Goal: Find specific page/section: Find specific page/section

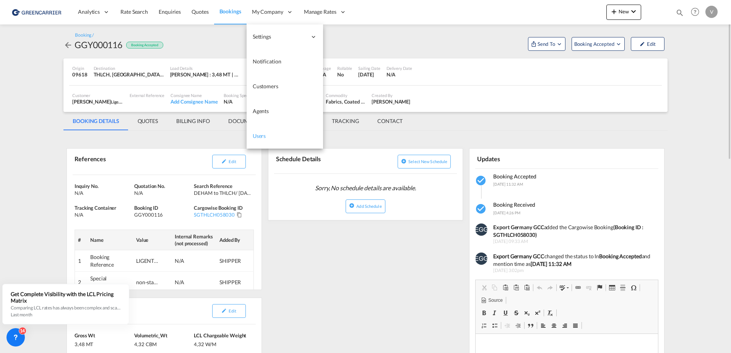
click at [268, 138] on link "Users" at bounding box center [285, 136] width 76 height 25
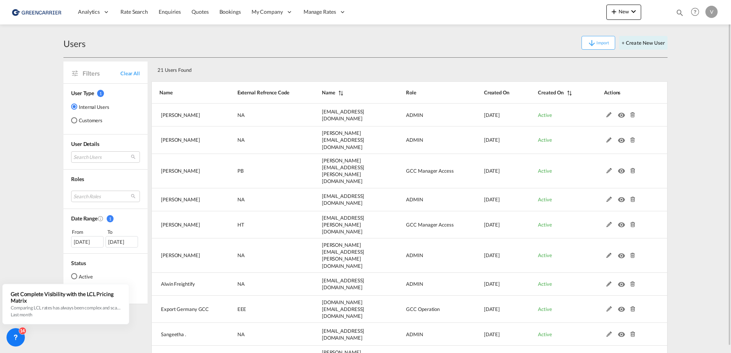
click at [85, 121] on md-radio-button "Customers" at bounding box center [90, 121] width 38 height 8
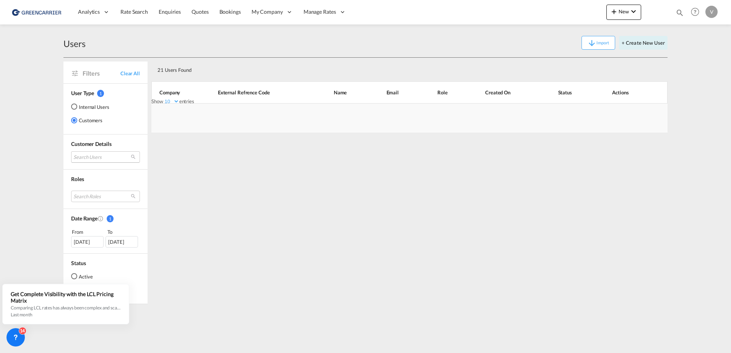
click at [102, 159] on md-select "Search Users" at bounding box center [105, 156] width 69 height 11
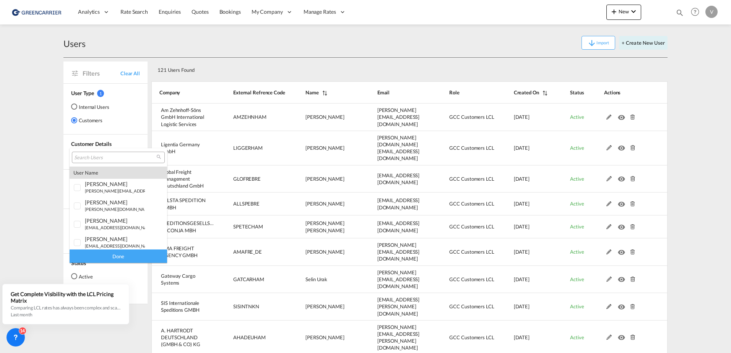
click at [107, 155] on input "search" at bounding box center [115, 157] width 82 height 7
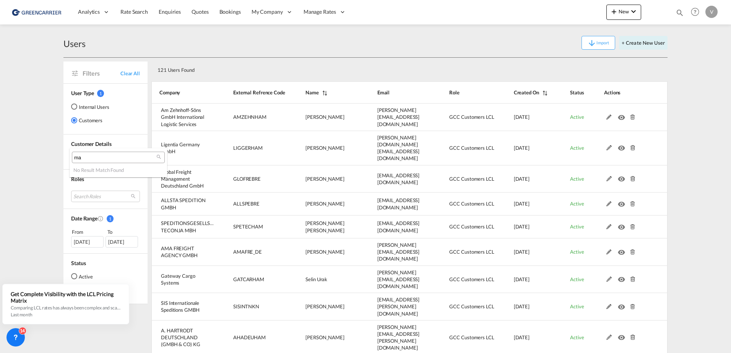
type input "m"
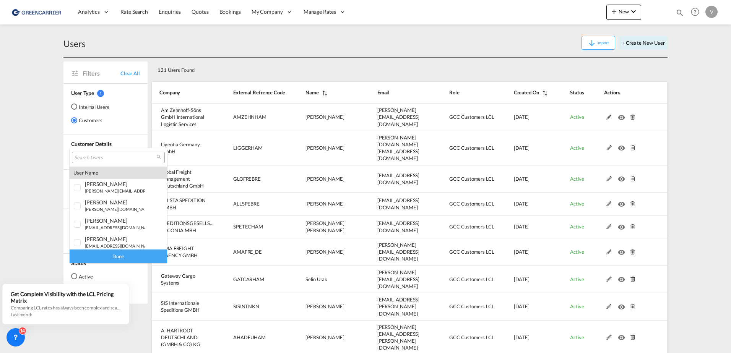
click at [305, 194] on md-backdrop at bounding box center [365, 176] width 731 height 353
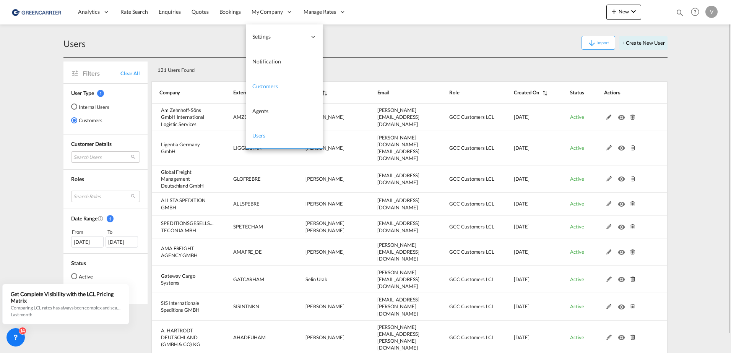
click at [271, 85] on span "Customers" at bounding box center [265, 86] width 26 height 6
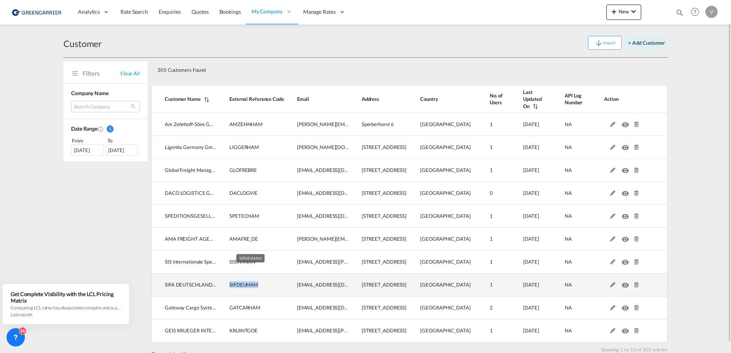
drag, startPoint x: 258, startPoint y: 279, endPoint x: 230, endPoint y: 279, distance: 27.5
click at [230, 282] on span "SIFDEUHAM" at bounding box center [243, 285] width 29 height 6
drag, startPoint x: 230, startPoint y: 279, endPoint x: 241, endPoint y: 279, distance: 11.1
copy span "SIFDEUHAM"
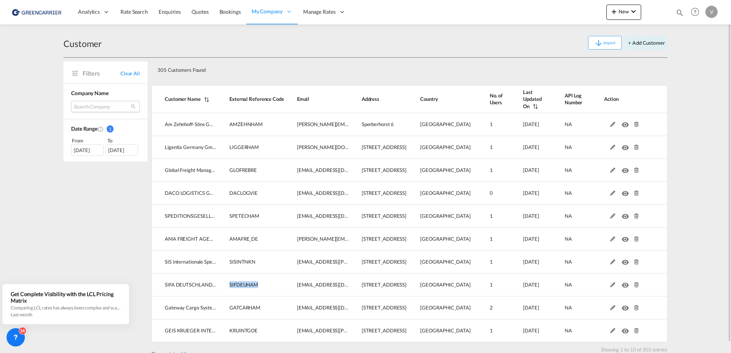
click at [107, 105] on md-select "Search Company am zehnhoff-söns gmbh international logistic services ligentia g…" at bounding box center [105, 106] width 69 height 11
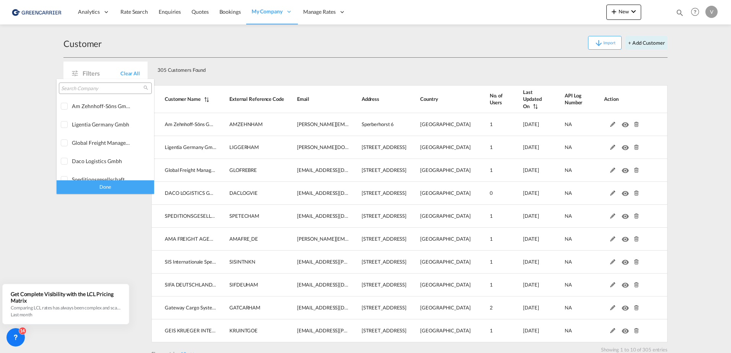
click at [271, 13] on md-backdrop at bounding box center [365, 176] width 731 height 353
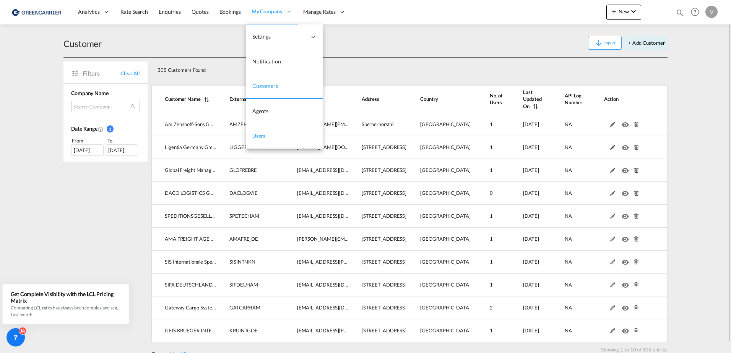
click at [261, 137] on span "Users" at bounding box center [258, 136] width 13 height 6
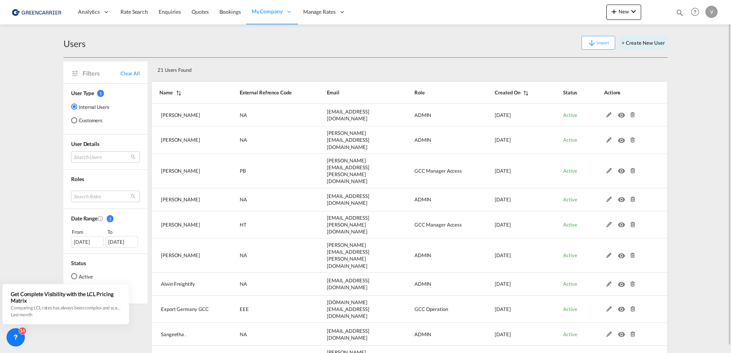
click at [89, 120] on md-radio-button "Customers" at bounding box center [90, 121] width 38 height 8
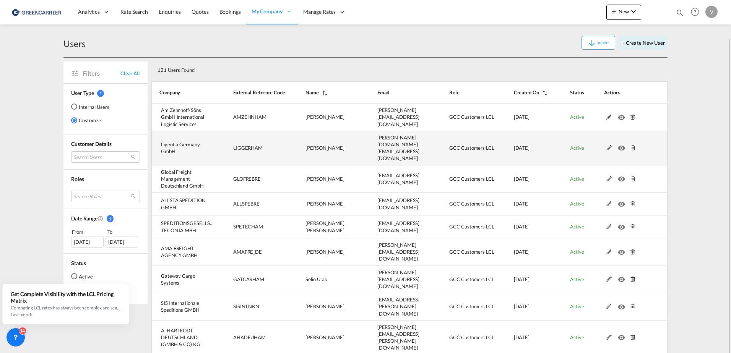
scroll to position [19, 0]
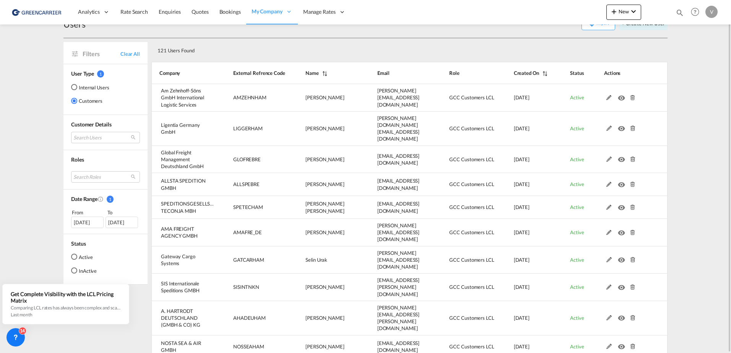
click at [76, 53] on md-icon at bounding box center [75, 54] width 8 height 8
click at [110, 141] on md-select "Search Users user name user [PERSON_NAME] [PERSON_NAME][EMAIL_ADDRESS][DOMAIN_N…" at bounding box center [105, 137] width 69 height 11
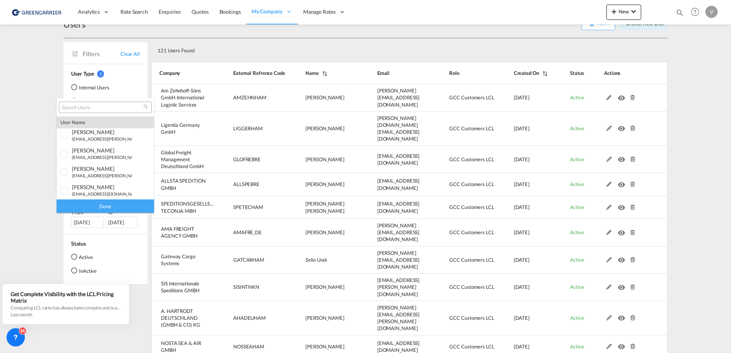
scroll to position [268, 0]
click at [92, 107] on input "search" at bounding box center [102, 107] width 82 height 7
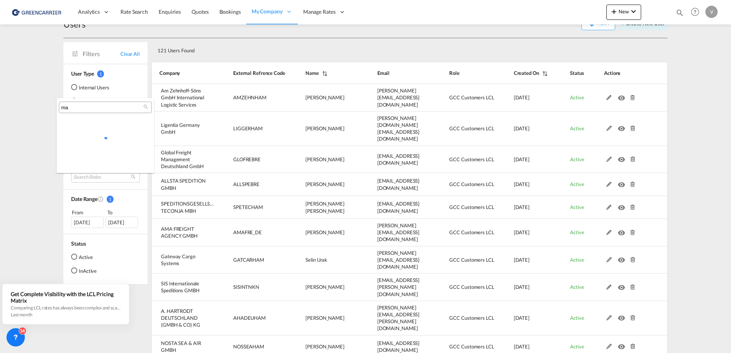
scroll to position [0, 0]
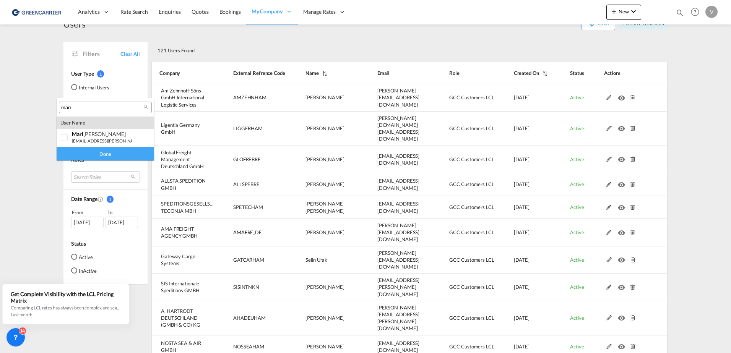
type input "mari"
